Goal: Task Accomplishment & Management: Manage account settings

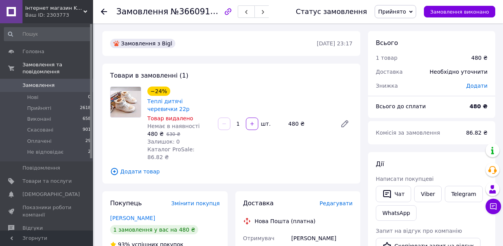
scroll to position [116, 0]
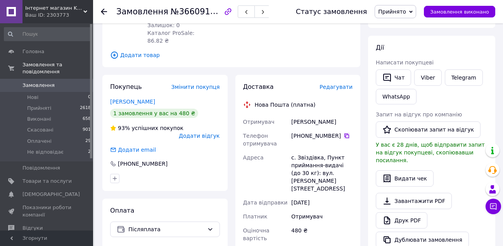
click at [344, 133] on icon at bounding box center [347, 136] width 6 height 6
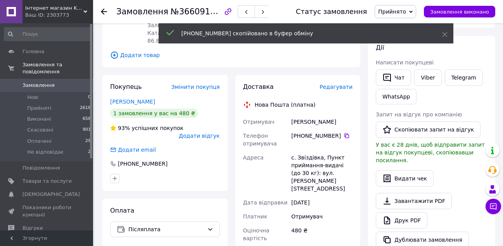
click at [300, 116] on div "Петрук Світлана" at bounding box center [322, 122] width 64 height 14
copy div "Петрук"
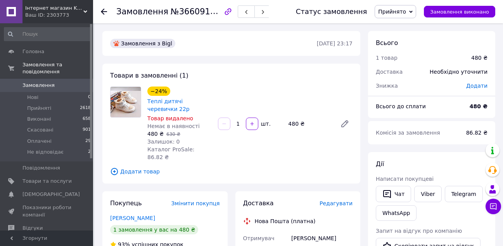
click at [318, 231] on div "Петрук Світлана" at bounding box center [322, 238] width 64 height 14
copy div "Світлана"
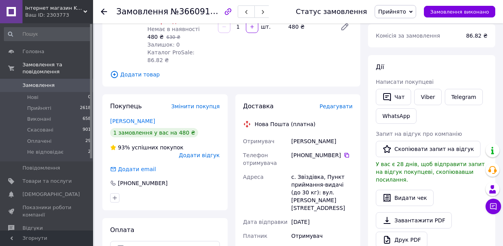
scroll to position [116, 0]
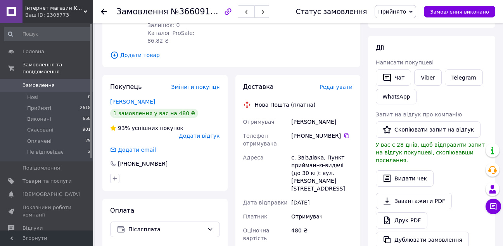
click at [312, 151] on div "с. Звіздівка, Пункт приймання-видачі (до 30 кг): вул. Яремчука, 19" at bounding box center [322, 173] width 64 height 45
copy div "Звіздівка"
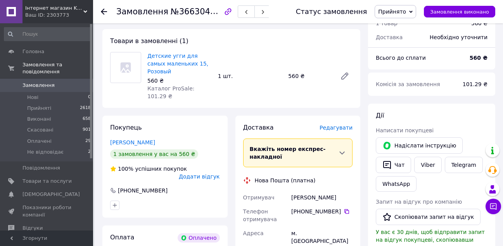
scroll to position [272, 0]
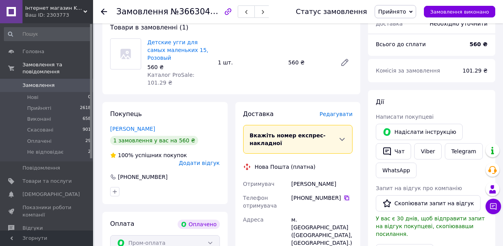
click at [344, 195] on icon at bounding box center [347, 198] width 6 height 6
click at [305, 177] on div "Кащук Людмила" at bounding box center [322, 184] width 64 height 14
click at [303, 177] on div "Кащук Людмила" at bounding box center [322, 184] width 64 height 14
copy div "Кащук"
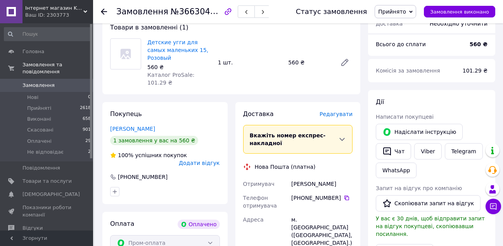
click at [313, 177] on div "Кащук Людмила" at bounding box center [322, 184] width 64 height 14
copy div "Людмила"
click at [308, 213] on div "м. Південне (Одеська обл., Одеський р-н.), №3 (до 30 кг на одне місце): вул. Ше…" at bounding box center [322, 243] width 64 height 61
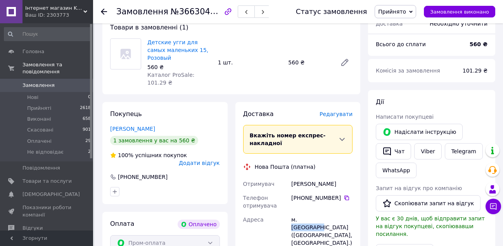
copy div "Південне"
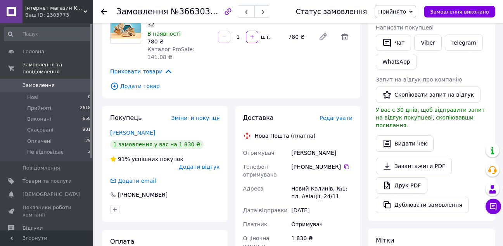
scroll to position [155, 0]
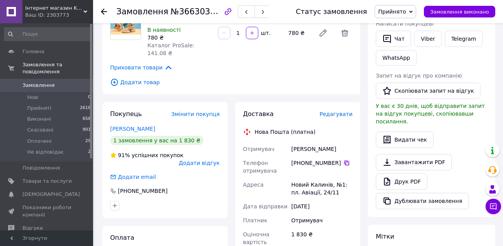
click at [345, 161] on icon at bounding box center [347, 163] width 5 height 5
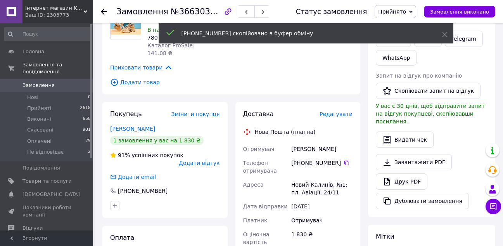
click at [304, 142] on div "Романенко Діна" at bounding box center [322, 149] width 64 height 14
copy div "Романенко"
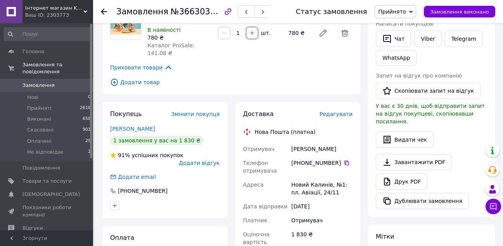
click at [326, 142] on div "Романенко Діна" at bounding box center [322, 149] width 64 height 14
copy div "Діна"
click at [301, 178] on div "Новий Калинів, №1: пл. Авіації, 24/11" at bounding box center [322, 189] width 64 height 22
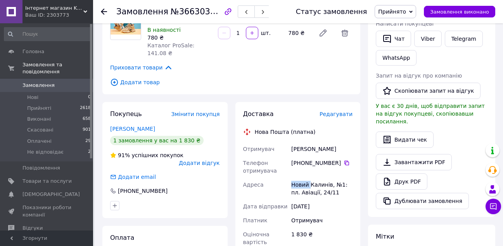
copy div "Новий"
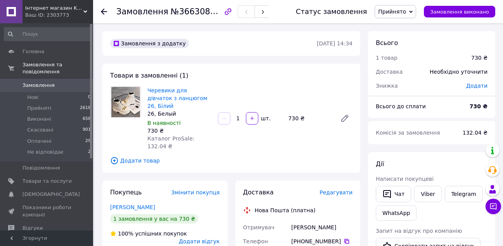
click at [345, 239] on icon at bounding box center [347, 241] width 5 height 5
click at [295, 220] on div "[PERSON_NAME]" at bounding box center [322, 227] width 64 height 14
copy div "[PERSON_NAME]"
click at [326, 220] on div "[PERSON_NAME]" at bounding box center [322, 227] width 64 height 14
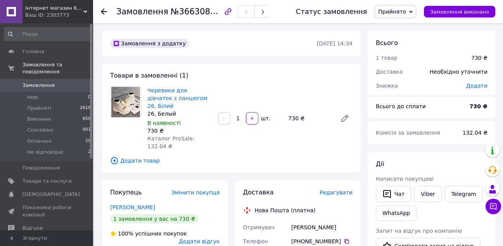
click at [326, 220] on div "[PERSON_NAME]" at bounding box center [322, 227] width 64 height 14
copy div "Вікторія"
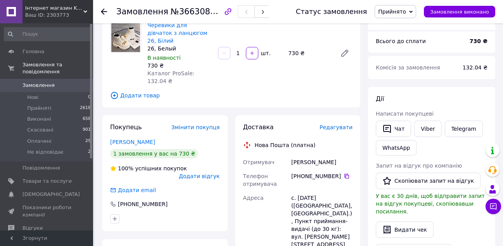
scroll to position [78, 0]
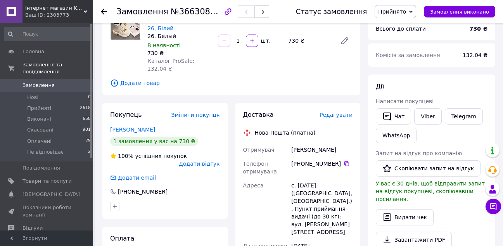
click at [302, 179] on div "с. [DATE] ([GEOGRAPHIC_DATA], [GEOGRAPHIC_DATA].), Пункт приймання-видачі (до 3…" at bounding box center [322, 209] width 64 height 61
drag, startPoint x: 302, startPoint y: 170, endPoint x: 305, endPoint y: 163, distance: 7.3
click at [302, 179] on div "с. [DATE] ([GEOGRAPHIC_DATA], [GEOGRAPHIC_DATA].), Пункт приймання-видачі (до 3…" at bounding box center [322, 209] width 64 height 61
copy div "[DEMOGRAPHIC_DATA]"
